Goal: Check status: Check status

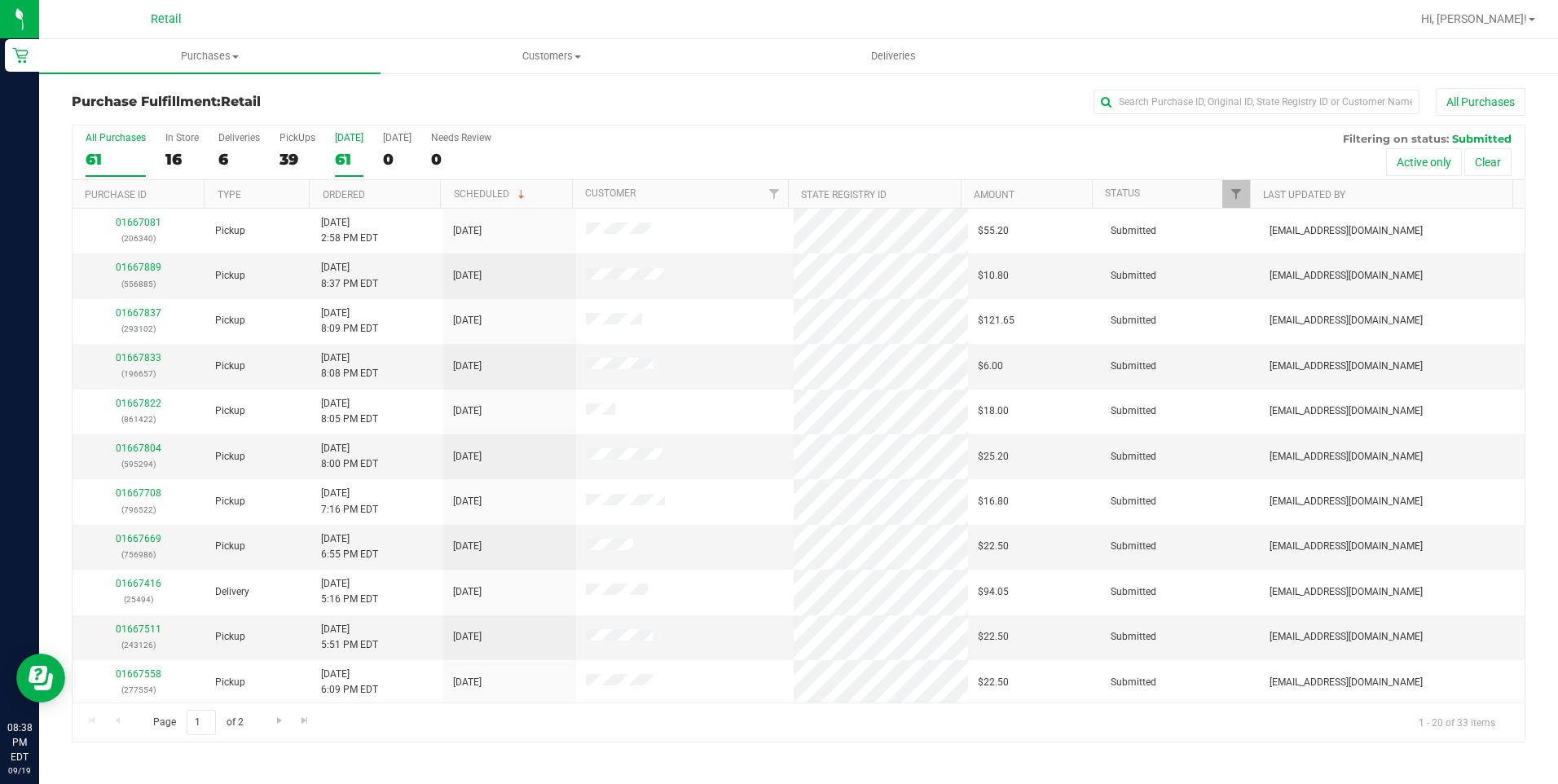
click at [345, 147] on label "[DATE] 61" at bounding box center [349, 154] width 29 height 45
click at [0, 0] on input "[DATE] 61" at bounding box center [0, 0] width 0 height 0
click at [340, 190] on th "Ordered" at bounding box center [374, 194] width 131 height 29
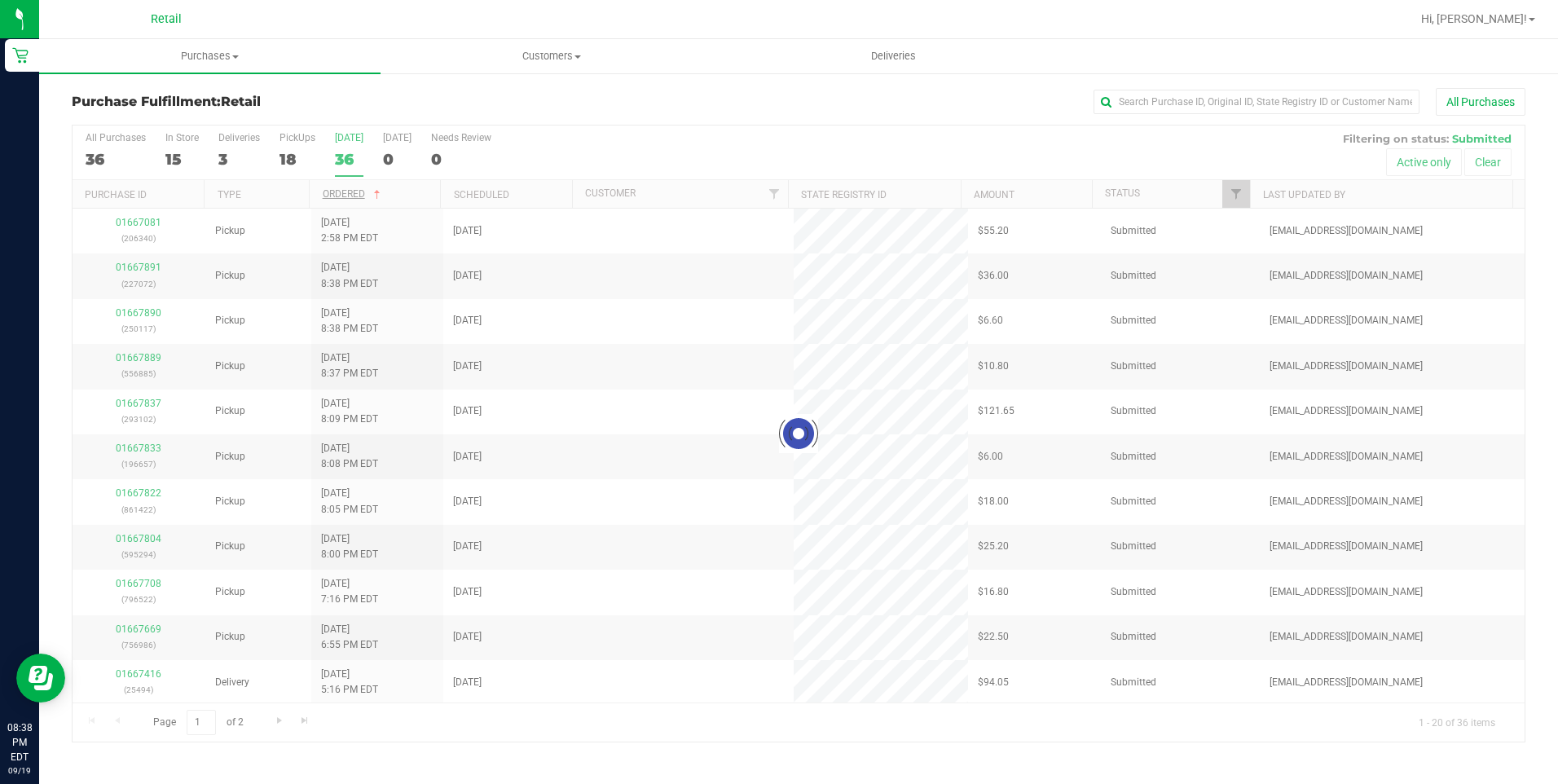
click at [340, 193] on div at bounding box center [798, 433] width 1452 height 616
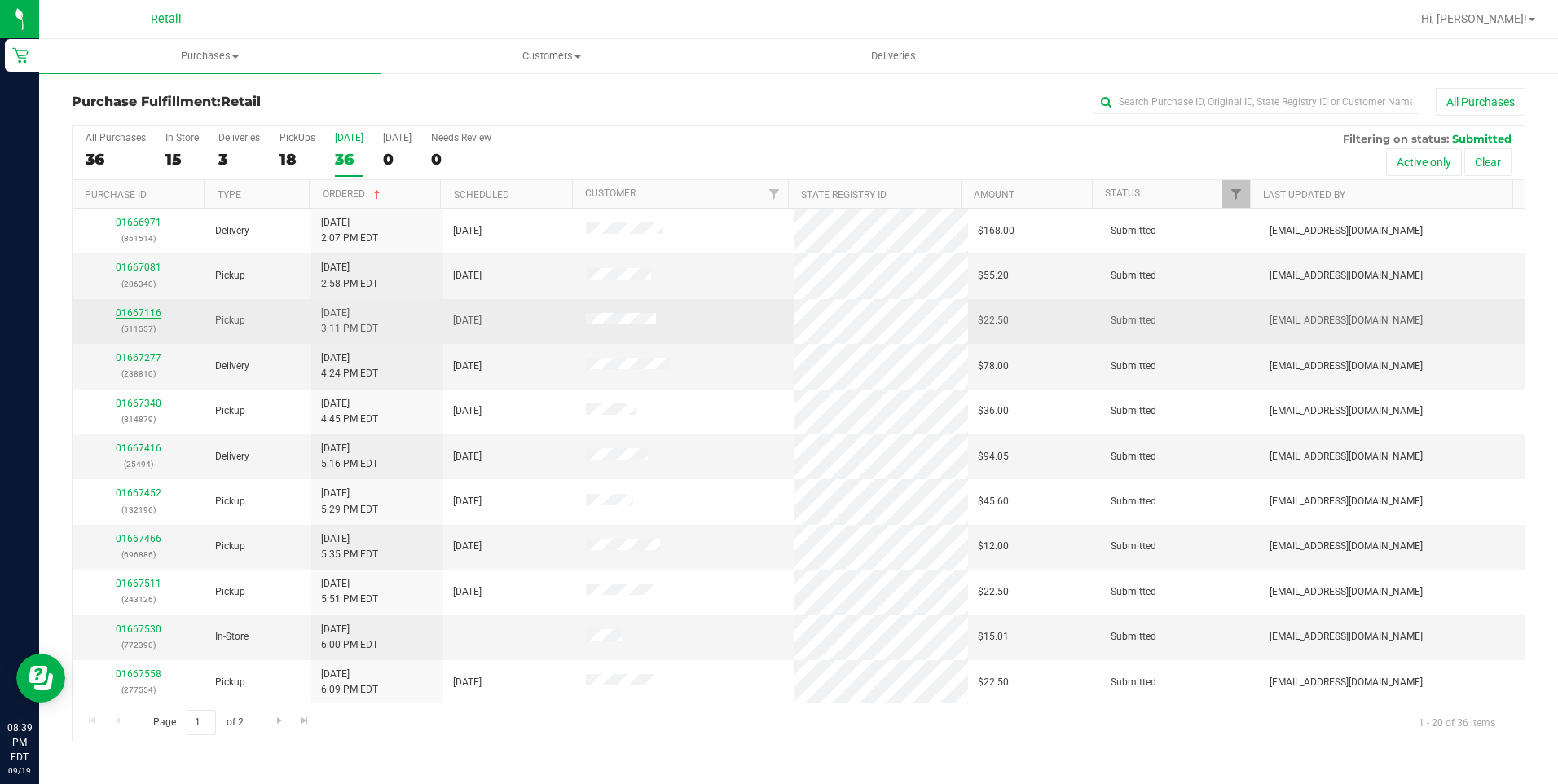
click at [135, 314] on link "01667116" at bounding box center [139, 313] width 45 height 12
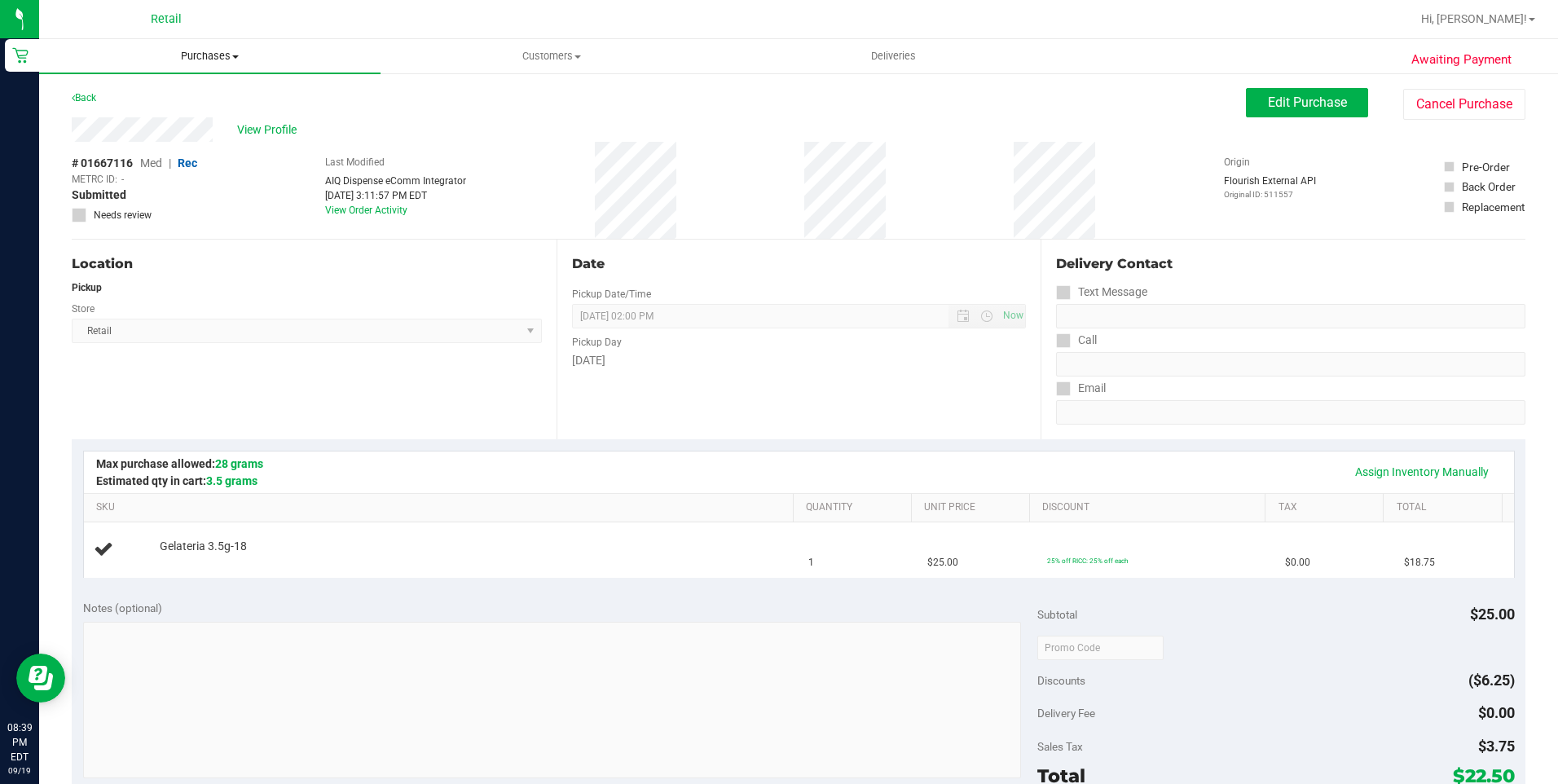
click at [223, 60] on span "Purchases" at bounding box center [210, 55] width 341 height 14
click at [181, 110] on li "Fulfillment" at bounding box center [210, 118] width 341 height 19
